Goal: Find specific page/section: Find specific page/section

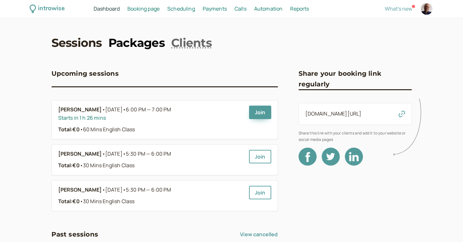
click at [142, 42] on link "Packages" at bounding box center [136, 43] width 56 height 16
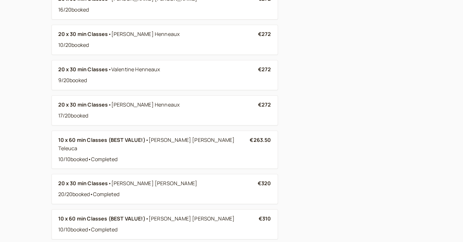
scroll to position [269, 0]
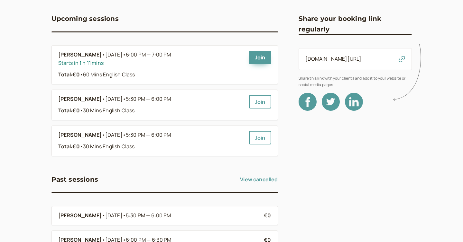
scroll to position [53, 0]
